Goal: Find contact information: Find contact information

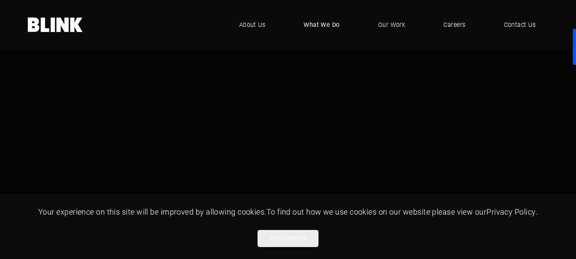
click at [325, 24] on span "What We Do" at bounding box center [321, 24] width 36 height 9
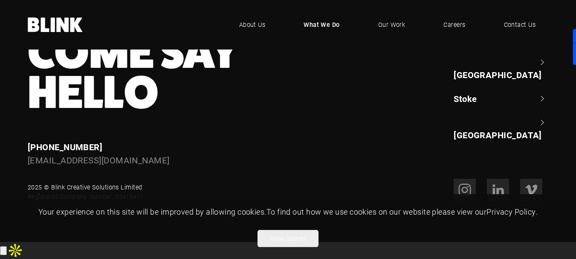
scroll to position [595, 0]
click at [7, 246] on input "button" at bounding box center [3, 250] width 7 height 9
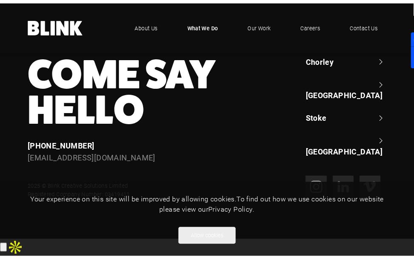
scroll to position [450, 0]
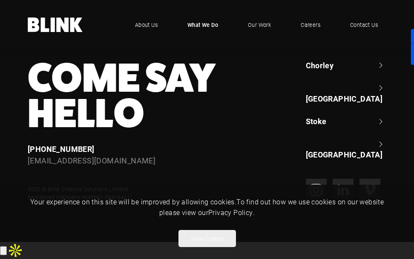
drag, startPoint x: 113, startPoint y: 165, endPoint x: 22, endPoint y: 165, distance: 90.8
click at [22, 165] on div "Enquiries +44 (0) 1782 525 530 enquiries@helloblink.co.uk" at bounding box center [127, 155] width 222 height 24
